Goal: Check status

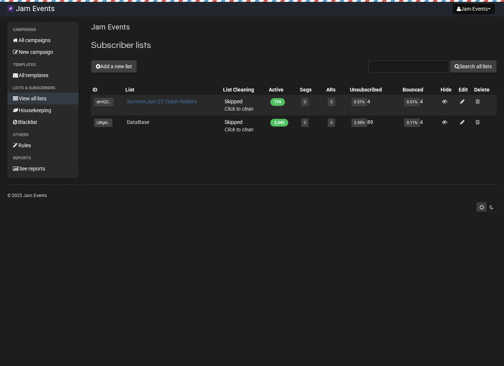
click at [139, 101] on link "SummerJam 25 Ticket Holders" at bounding box center [162, 101] width 70 height 6
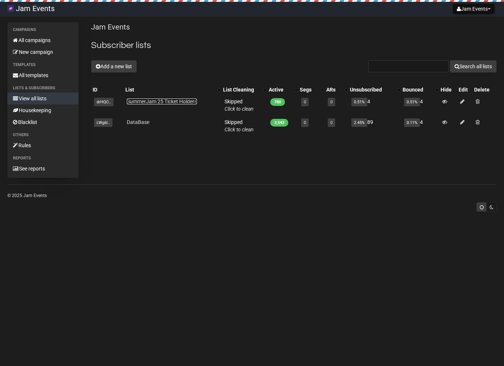
click at [184, 99] on link "SummerJam 25 Ticket Holders" at bounding box center [162, 101] width 70 height 6
